Goal: Book appointment/travel/reservation

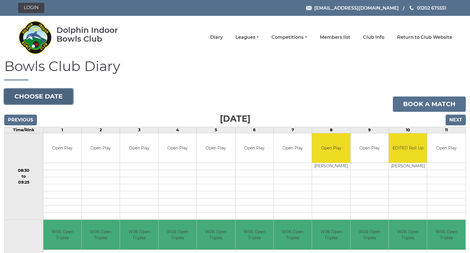
click at [46, 93] on button "Choose date" at bounding box center [38, 96] width 69 height 15
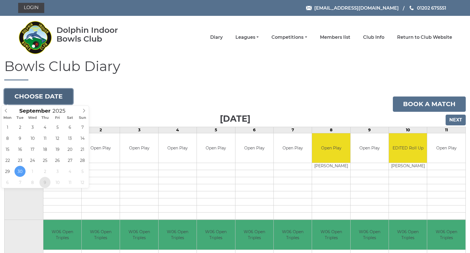
type input "2025-10-09"
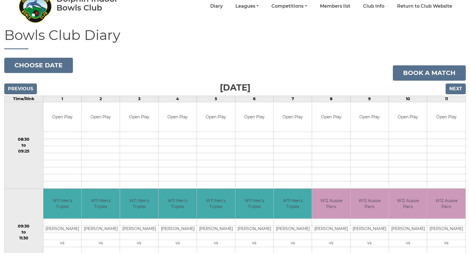
scroll to position [28, 0]
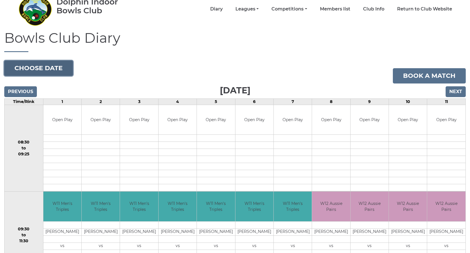
click at [31, 66] on button "Choose date" at bounding box center [38, 68] width 69 height 15
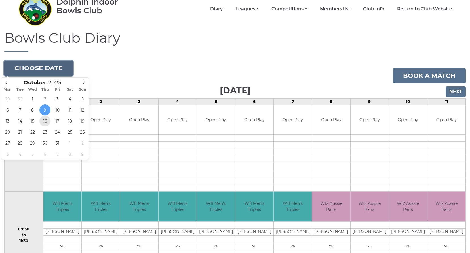
type input "[DATE]"
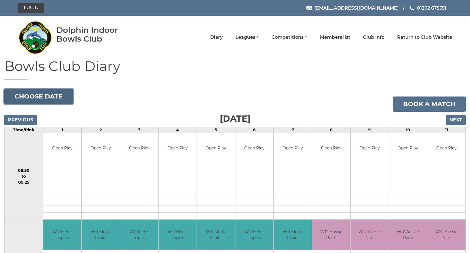
click at [47, 95] on button "Choose date" at bounding box center [38, 96] width 69 height 15
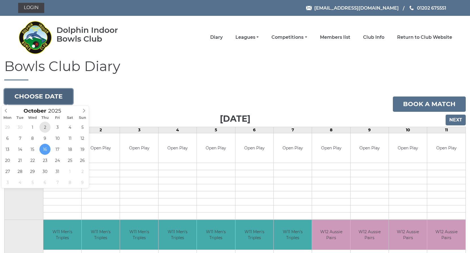
type input "[DATE]"
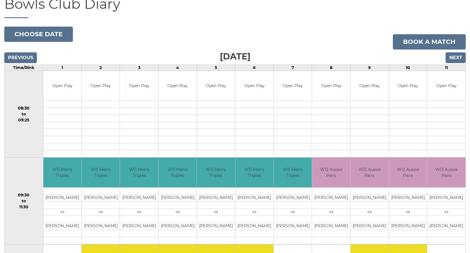
scroll to position [57, 0]
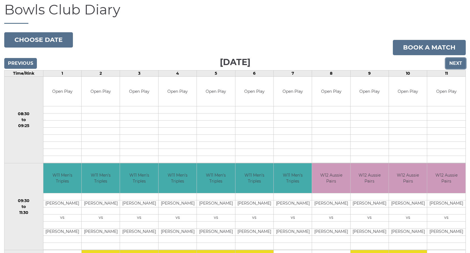
click at [455, 65] on input "Next" at bounding box center [455, 63] width 20 height 11
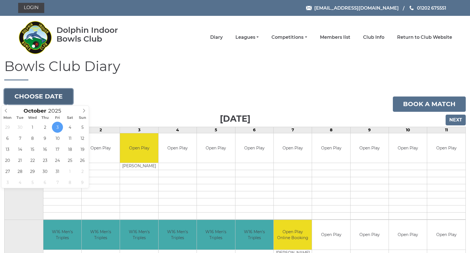
click at [25, 97] on button "Choose date" at bounding box center [38, 96] width 69 height 15
type input "2025-10-02"
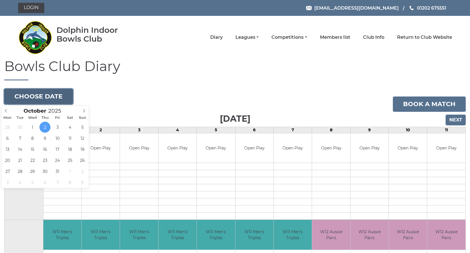
click at [40, 96] on button "Choose date" at bounding box center [38, 96] width 69 height 15
type input "[DATE]"
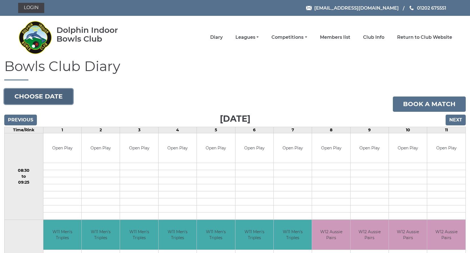
click at [60, 95] on button "Choose date" at bounding box center [38, 96] width 69 height 15
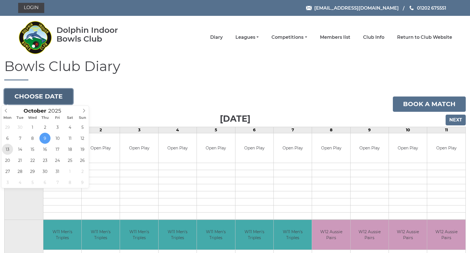
type input "[DATE]"
